Goal: Information Seeking & Learning: Learn about a topic

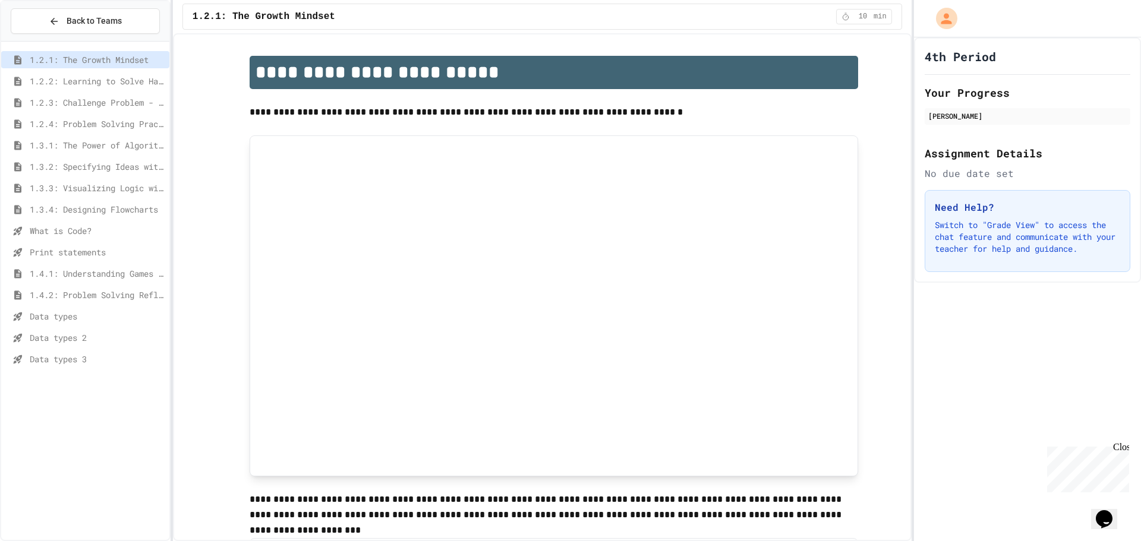
click at [64, 352] on div "Data types 3" at bounding box center [85, 359] width 168 height 17
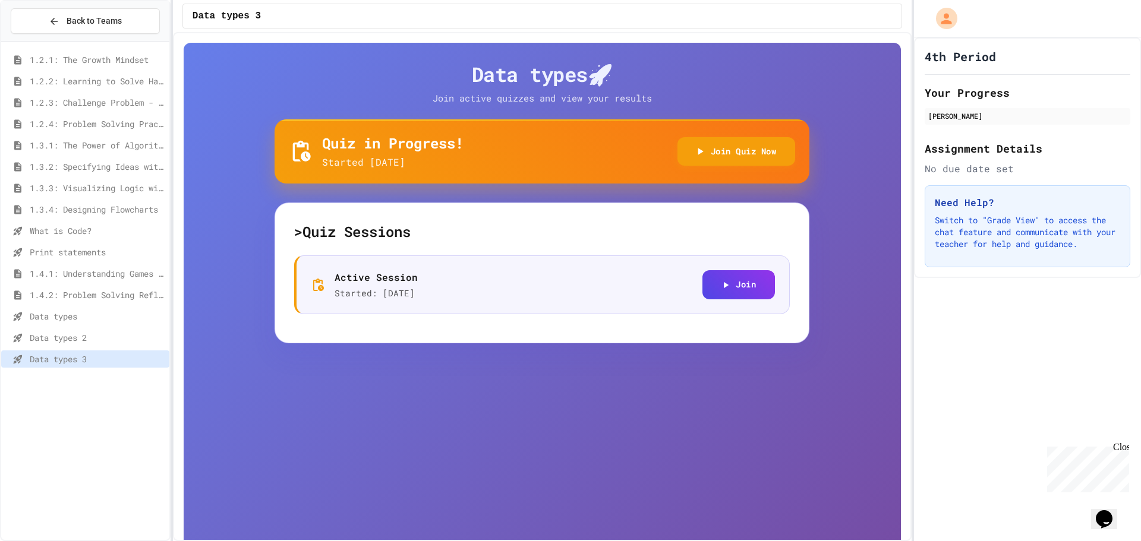
click at [51, 341] on span "Data types 2" at bounding box center [97, 338] width 135 height 12
click at [78, 355] on span "Data types 3" at bounding box center [97, 359] width 135 height 12
